Goal: Check status

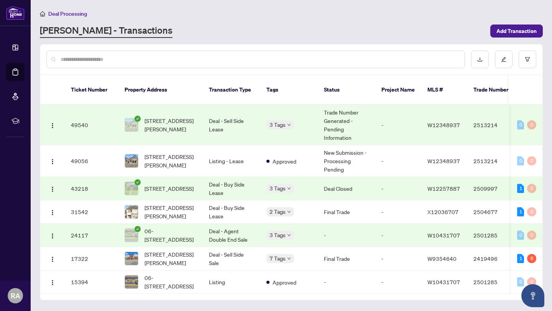
click at [346, 108] on td "Trade Number Generated - Pending Information" at bounding box center [346, 125] width 57 height 40
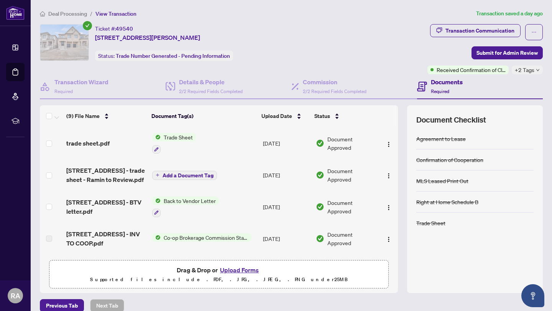
click at [275, 57] on div "Ticket #: 49540 [STREET_ADDRESS][PERSON_NAME] Status: Trade Number Generated - …" at bounding box center [232, 42] width 384 height 37
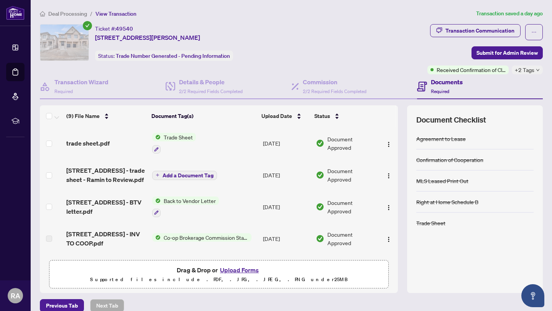
click at [277, 57] on div "Ticket #: 49540 [STREET_ADDRESS][PERSON_NAME] Status: Trade Number Generated - …" at bounding box center [232, 42] width 384 height 37
